Goal: Task Accomplishment & Management: Use online tool/utility

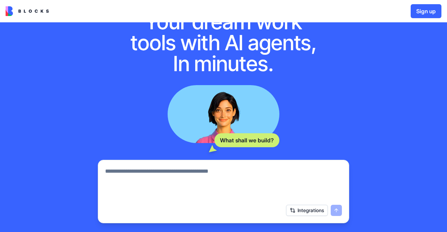
scroll to position [110, 0]
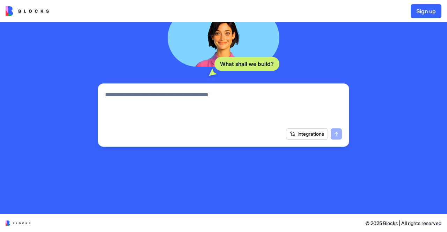
click at [305, 135] on button "Integrations" at bounding box center [307, 133] width 42 height 11
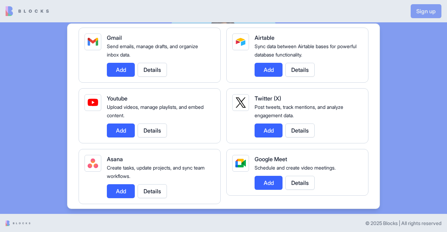
scroll to position [0, 0]
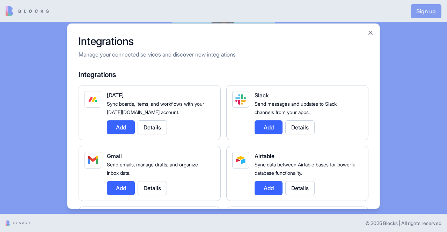
click at [375, 33] on div "Integrations Manage your connected services and discover new integrations Integ…" at bounding box center [223, 116] width 313 height 186
click at [372, 33] on button "Close" at bounding box center [370, 32] width 7 height 7
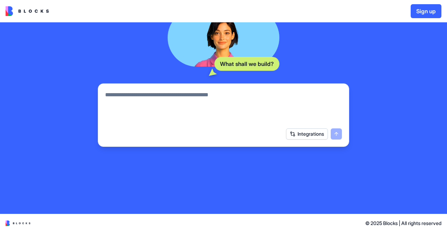
click at [226, 91] on textarea at bounding box center [223, 107] width 237 height 33
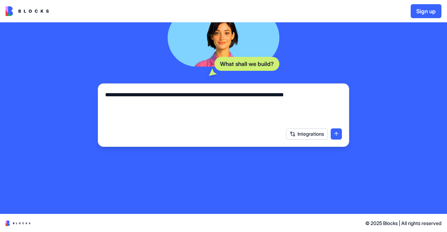
type textarea "**********"
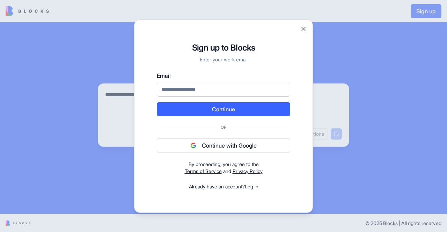
click at [229, 148] on button "Continue with Google" at bounding box center [223, 146] width 133 height 14
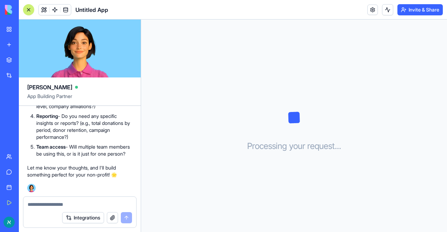
scroll to position [225, 0]
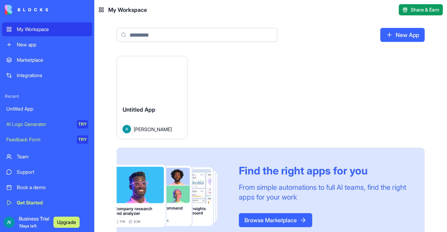
click at [69, 220] on button "Upgrade" at bounding box center [66, 222] width 26 height 11
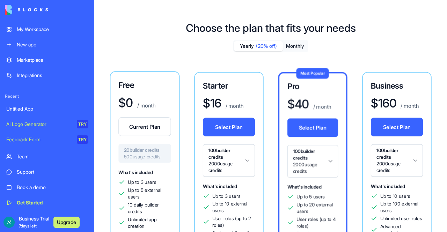
click at [68, 222] on button "Upgrade" at bounding box center [66, 222] width 26 height 11
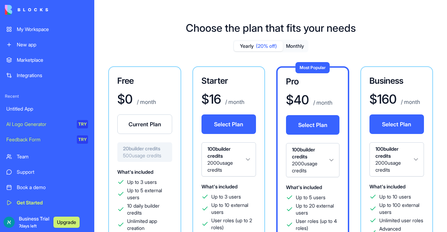
click at [17, 26] on div "My Workspace" at bounding box center [52, 29] width 71 height 7
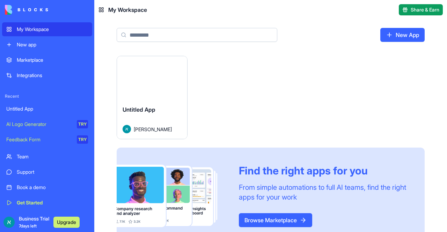
click at [141, 102] on div "Untitled App אלעד ליפשיץ" at bounding box center [152, 119] width 70 height 39
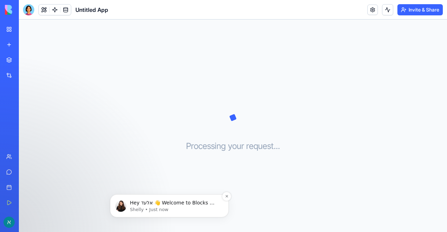
click at [142, 209] on p "Shelly • Just now" at bounding box center [175, 210] width 90 height 6
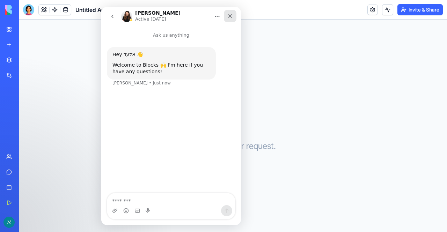
click at [231, 16] on icon "Close" at bounding box center [230, 16] width 6 height 6
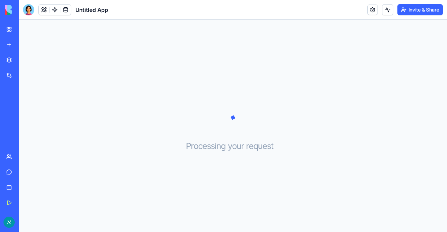
click at [0, 92] on div "My Workspace New app Marketplace Integrations Recent Untitled App AI Logo Gener…" at bounding box center [9, 116] width 19 height 232
